Goal: Task Accomplishment & Management: Complete application form

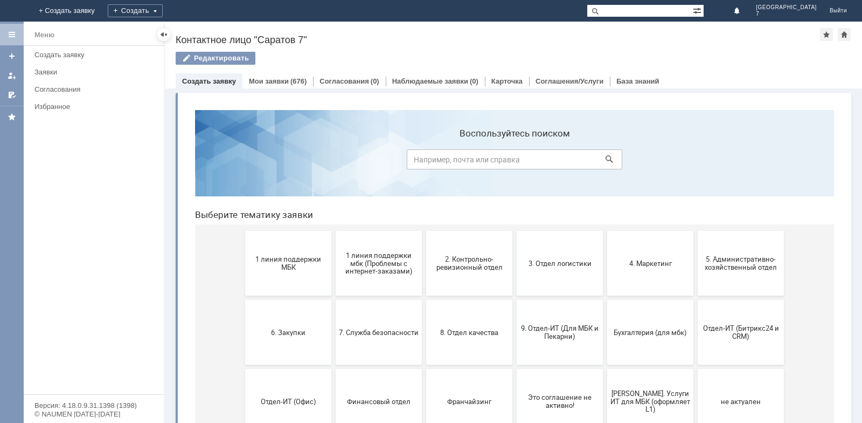
click at [210, 78] on link "Создать заявку" at bounding box center [209, 81] width 54 height 8
click at [209, 79] on link "Создать заявку" at bounding box center [209, 81] width 54 height 8
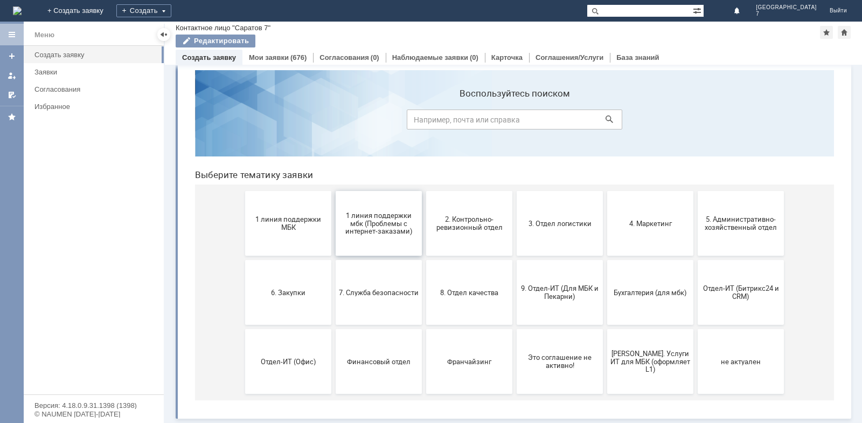
scroll to position [17, 0]
click at [281, 47] on div "Редактировать" at bounding box center [498, 42] width 645 height 16
click at [290, 58] on div "(676)" at bounding box center [298, 57] width 16 height 8
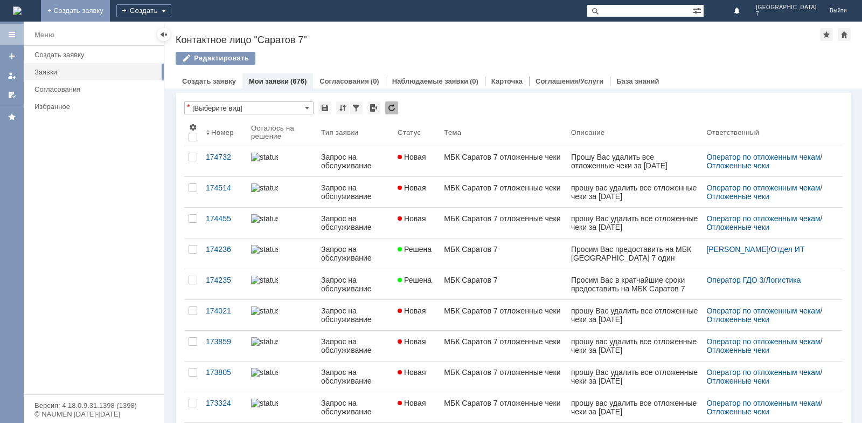
click at [110, 5] on link "+ Создать заявку" at bounding box center [75, 11] width 69 height 22
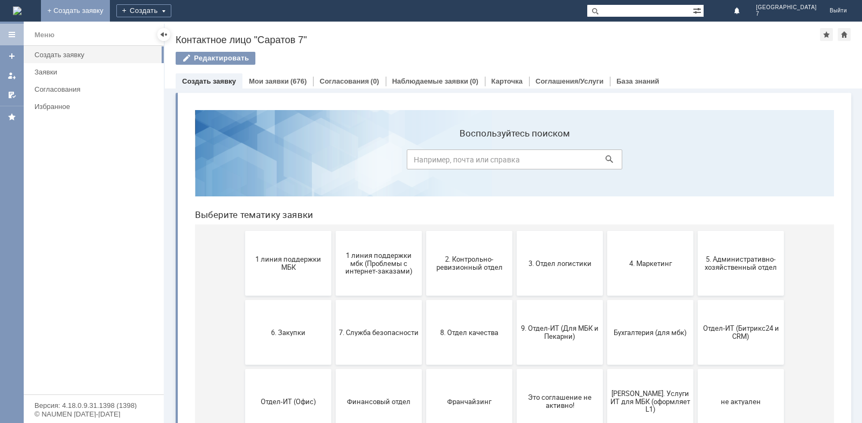
click at [437, 161] on input at bounding box center [515, 159] width 216 height 20
type input "оператор претензий"
click button at bounding box center [609, 158] width 15 height 15
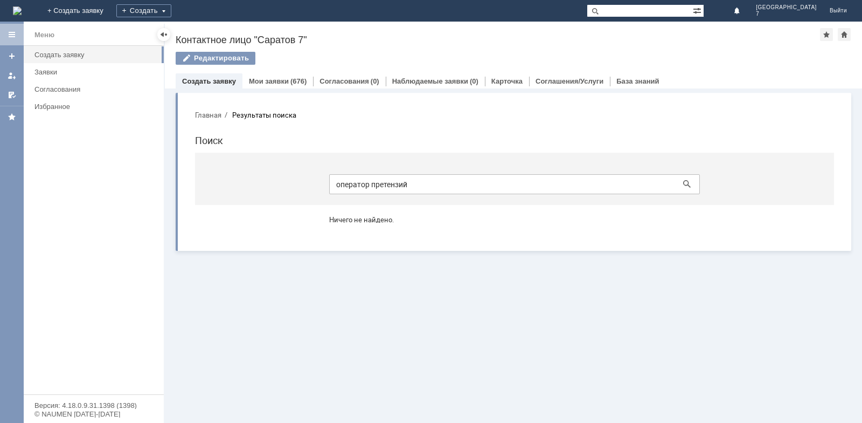
click at [411, 183] on input "оператор претензий" at bounding box center [514, 184] width 371 height 20
click at [355, 255] on div "Витрина услуг" at bounding box center [513, 171] width 697 height 167
click at [419, 183] on input "оператор претензий" at bounding box center [514, 184] width 371 height 20
type input "о"
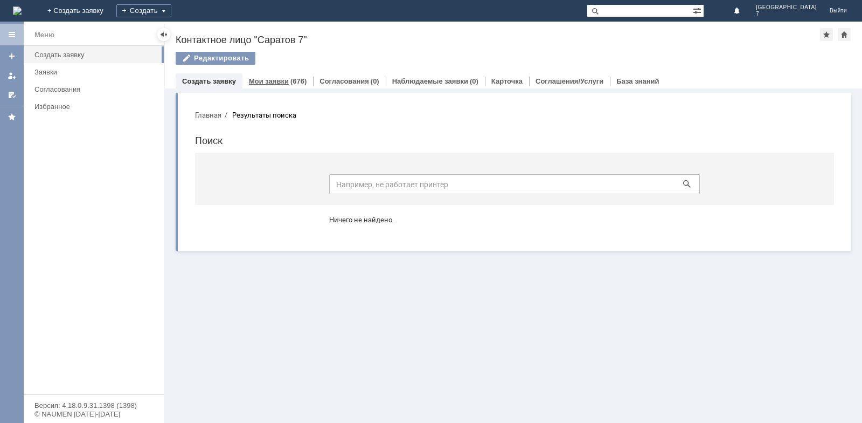
click at [286, 81] on link "Мои заявки" at bounding box center [269, 81] width 40 height 8
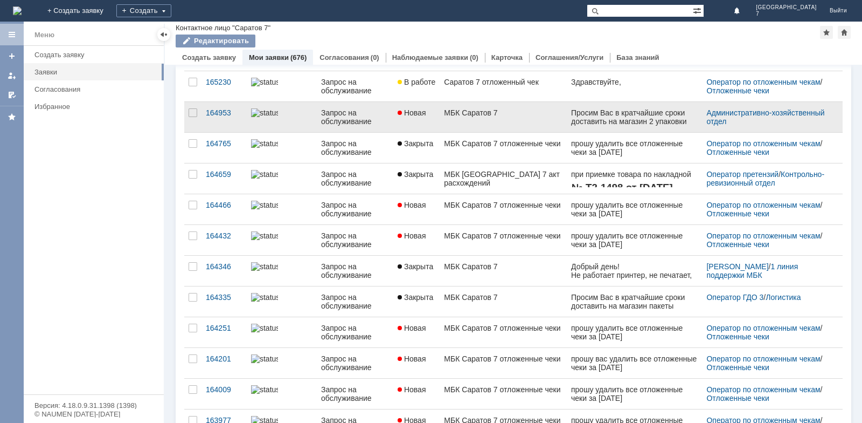
scroll to position [2210, 0]
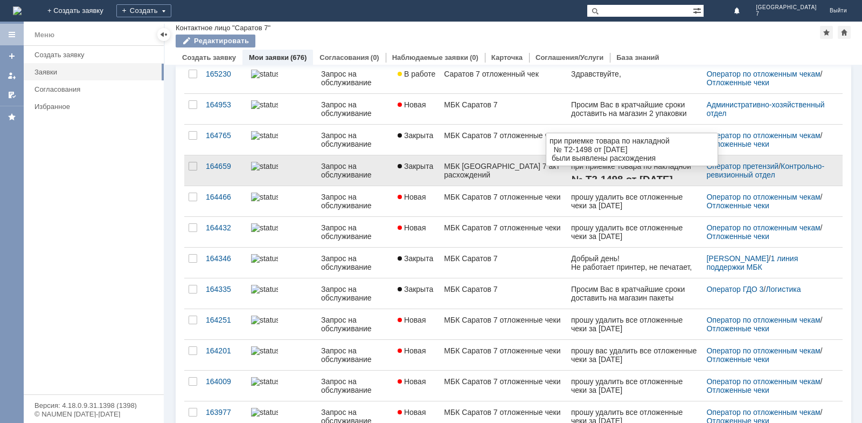
click at [656, 181] on link at bounding box center [635, 170] width 136 height 30
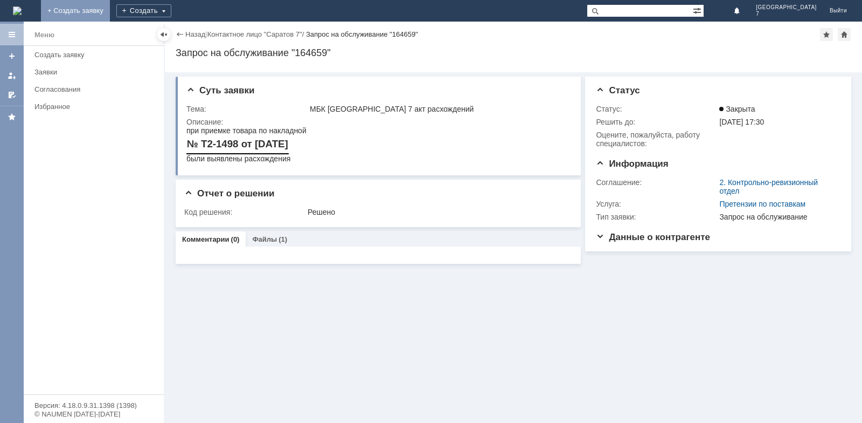
click at [110, 10] on link "+ Создать заявку" at bounding box center [75, 11] width 69 height 22
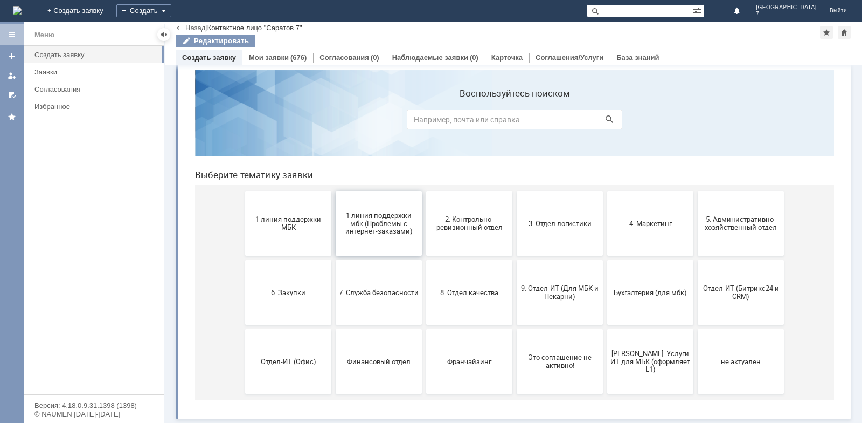
scroll to position [17, 0]
click at [474, 224] on span "2. Контрольно-ревизионный отдел" at bounding box center [470, 223] width 80 height 16
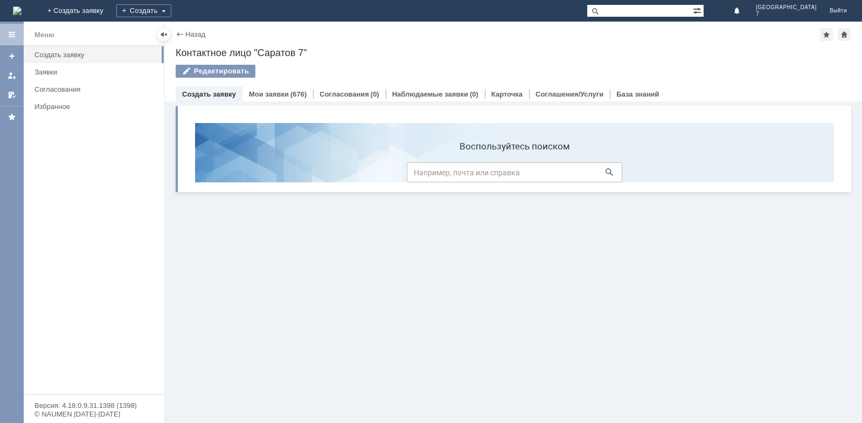
scroll to position [0, 0]
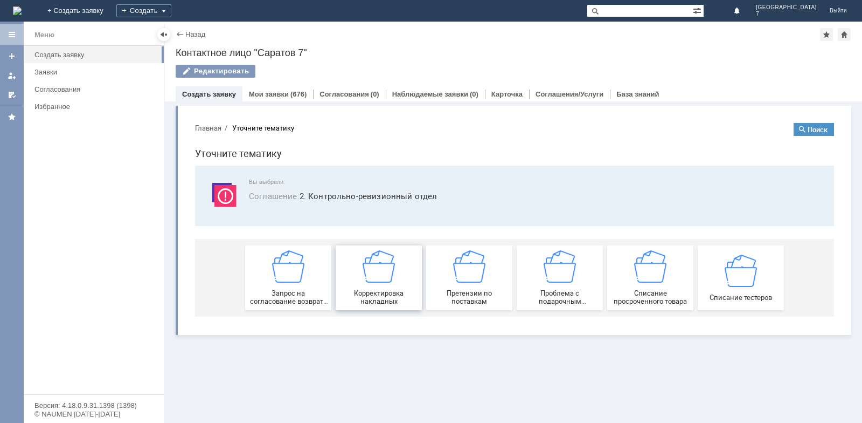
click at [374, 286] on div "Корректировка накладных" at bounding box center [379, 277] width 80 height 55
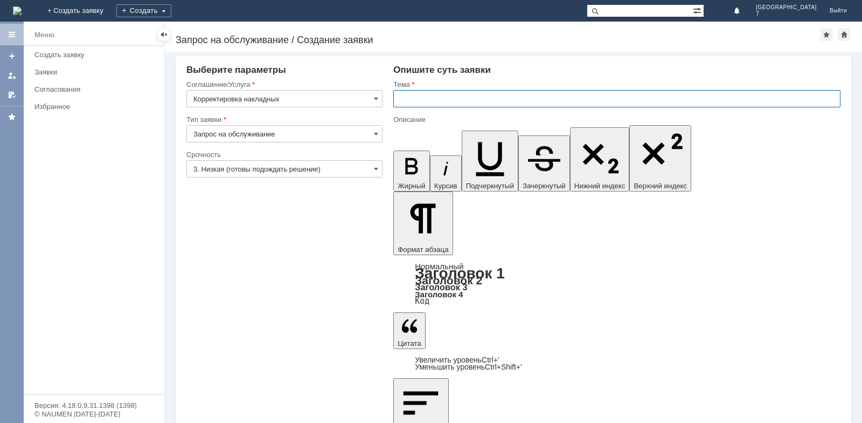
click at [418, 92] on input "text" at bounding box center [616, 98] width 447 height 17
click at [433, 98] on input "Акт" at bounding box center [616, 98] width 447 height 17
click at [464, 99] on input "Акт расхождения" at bounding box center [616, 98] width 447 height 17
click at [482, 95] on input "Акт расхождения от 22.09.2025" at bounding box center [616, 98] width 447 height 17
type input "Акт расхождения от 22.09.2025"
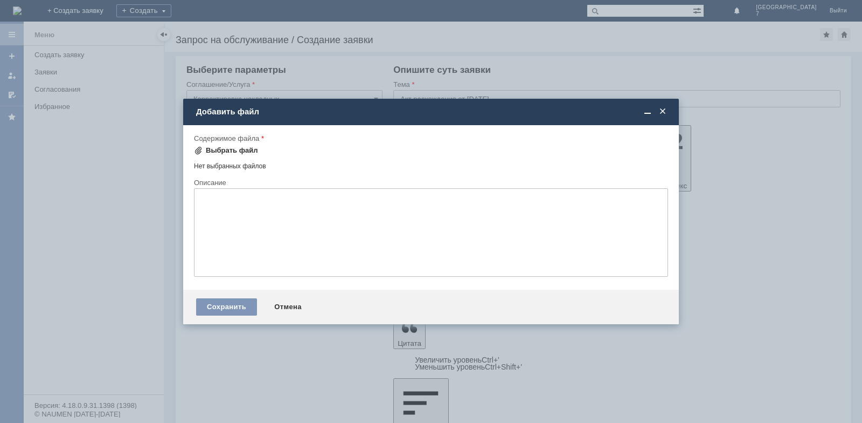
click at [226, 149] on div "Выбрать файл" at bounding box center [232, 150] width 52 height 9
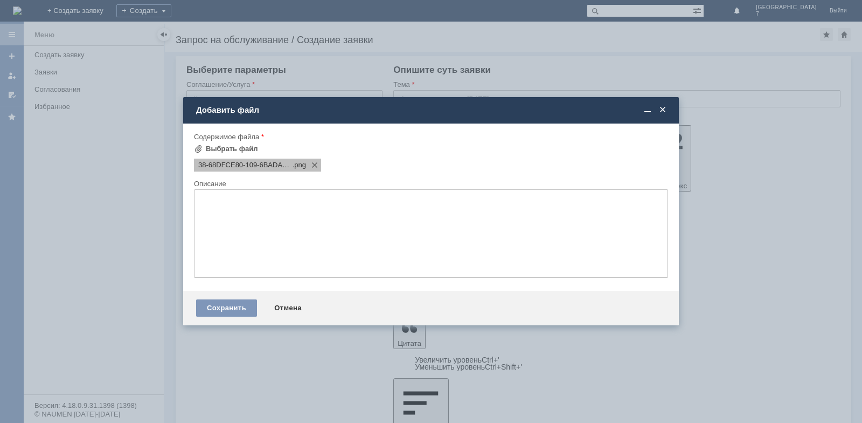
click at [255, 165] on span "38-68DFCE80-109-6BADA000" at bounding box center [245, 165] width 94 height 9
click at [233, 309] on div "Сохранить" at bounding box center [226, 307] width 61 height 17
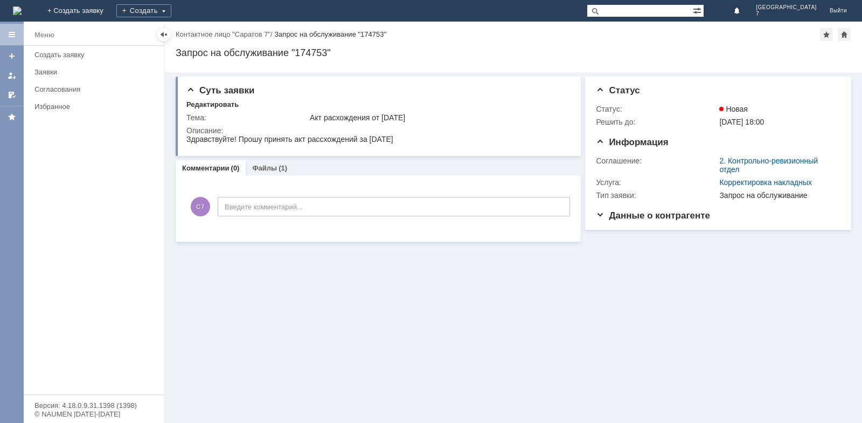
click at [22, 11] on img at bounding box center [17, 10] width 9 height 9
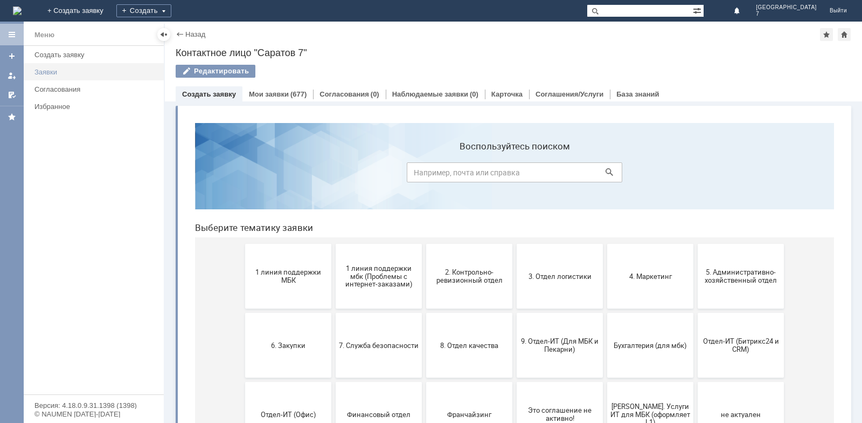
click at [58, 69] on div "Заявки" at bounding box center [95, 72] width 123 height 8
